Goal: Task Accomplishment & Management: Manage account settings

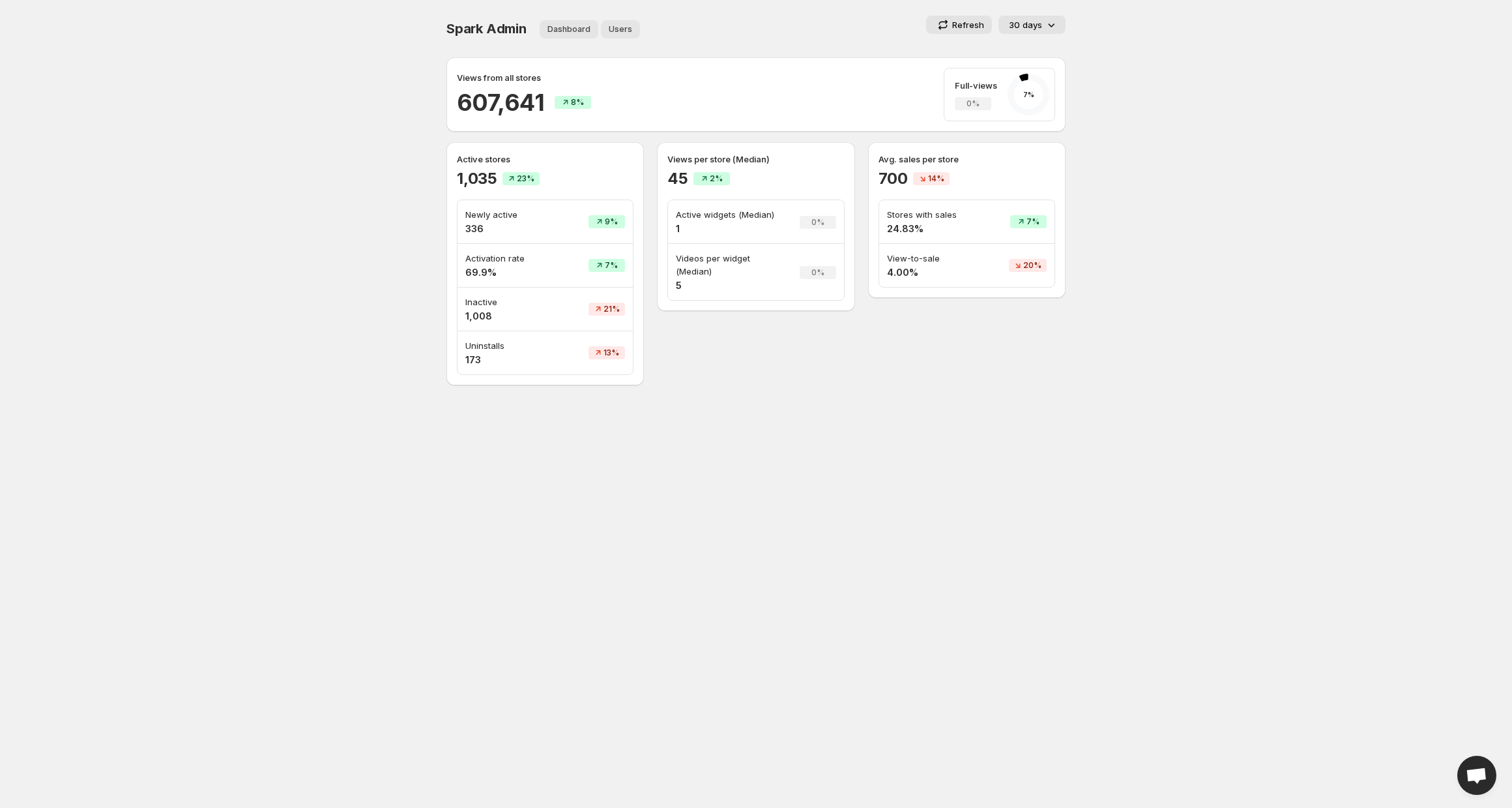
click at [617, 34] on span "Users" at bounding box center [620, 29] width 23 height 11
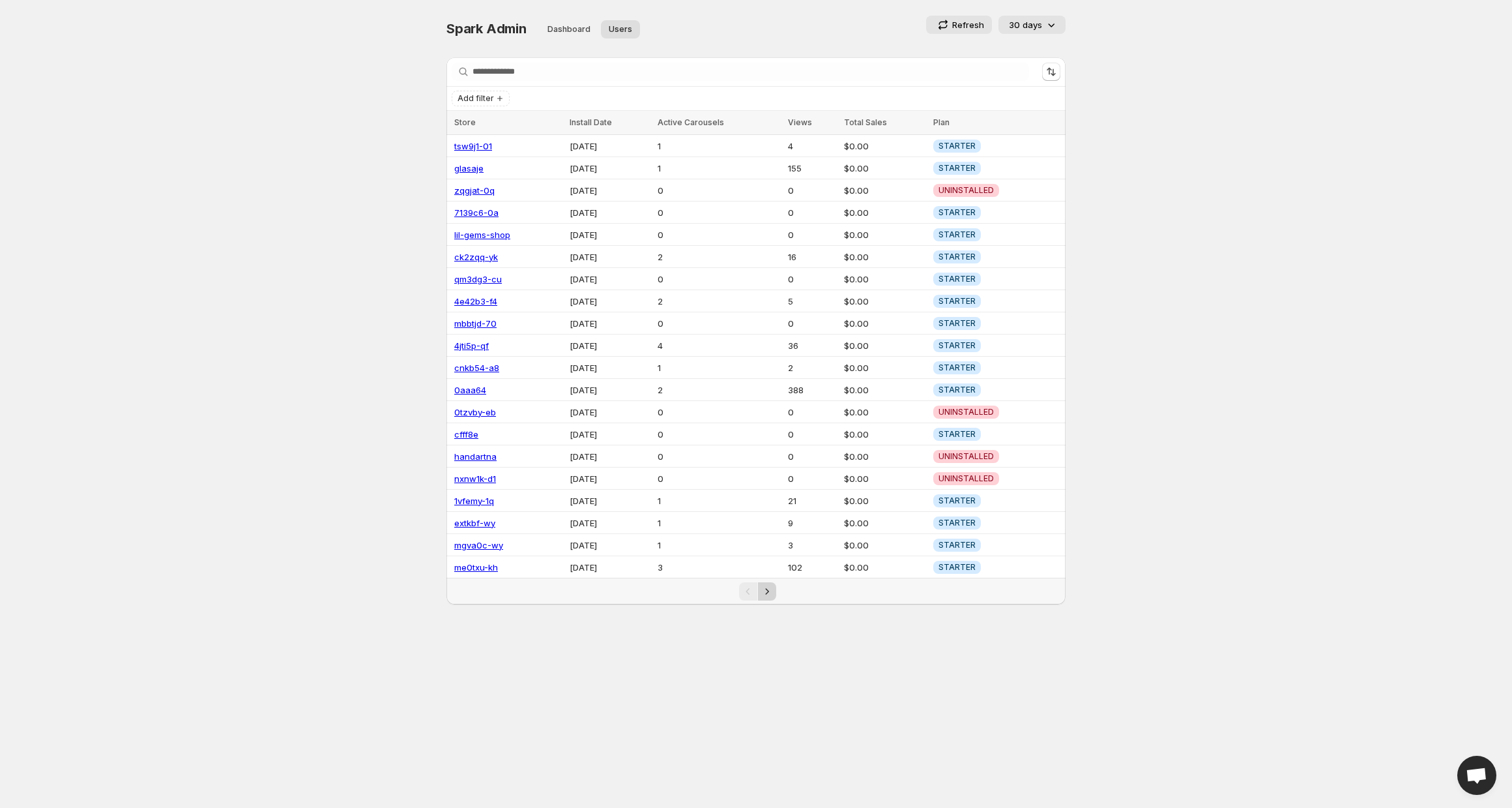
click at [761, 585] on icon "Next" at bounding box center [767, 591] width 13 height 13
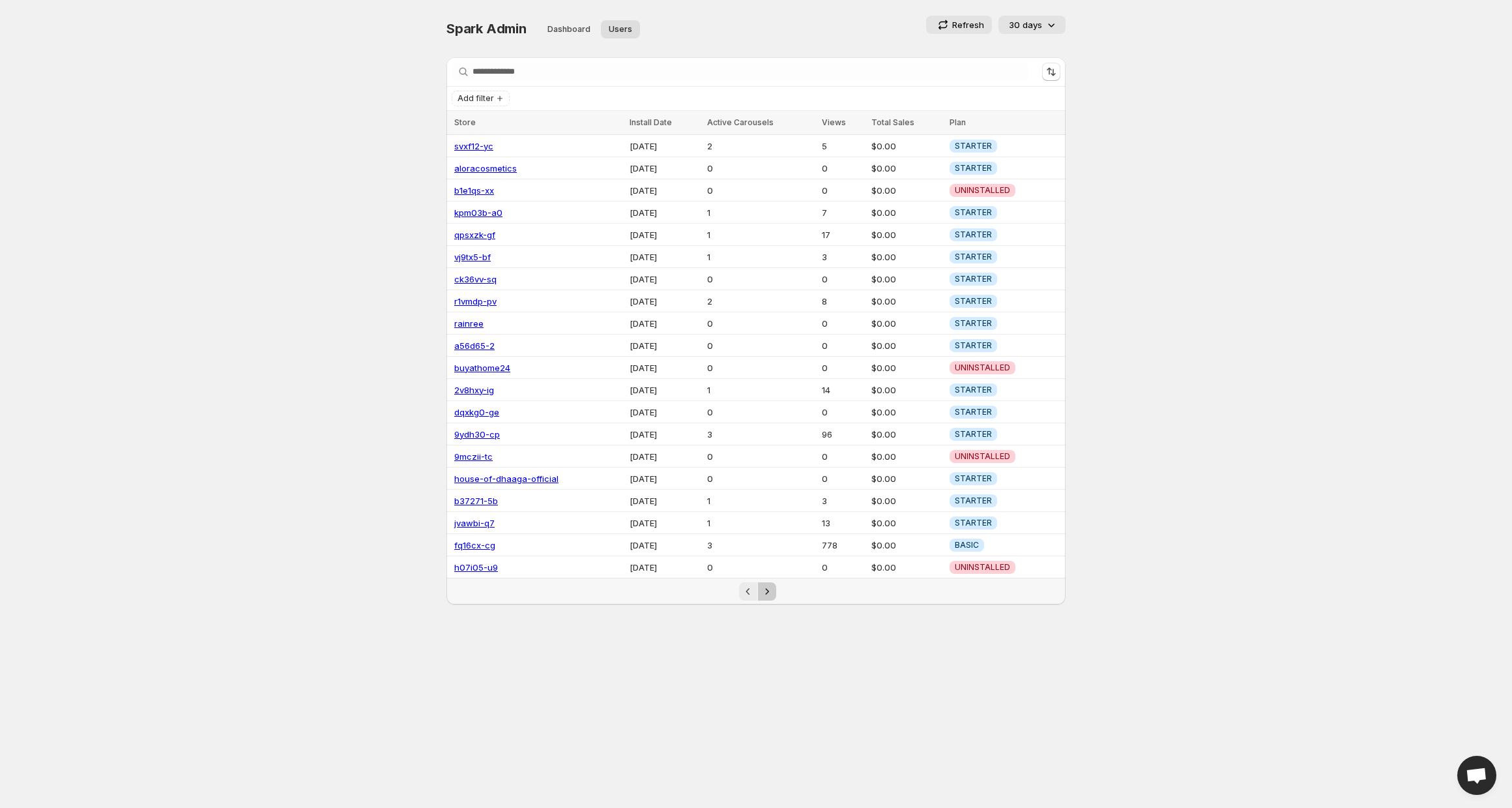
click at [773, 582] on button "Next" at bounding box center [767, 591] width 19 height 19
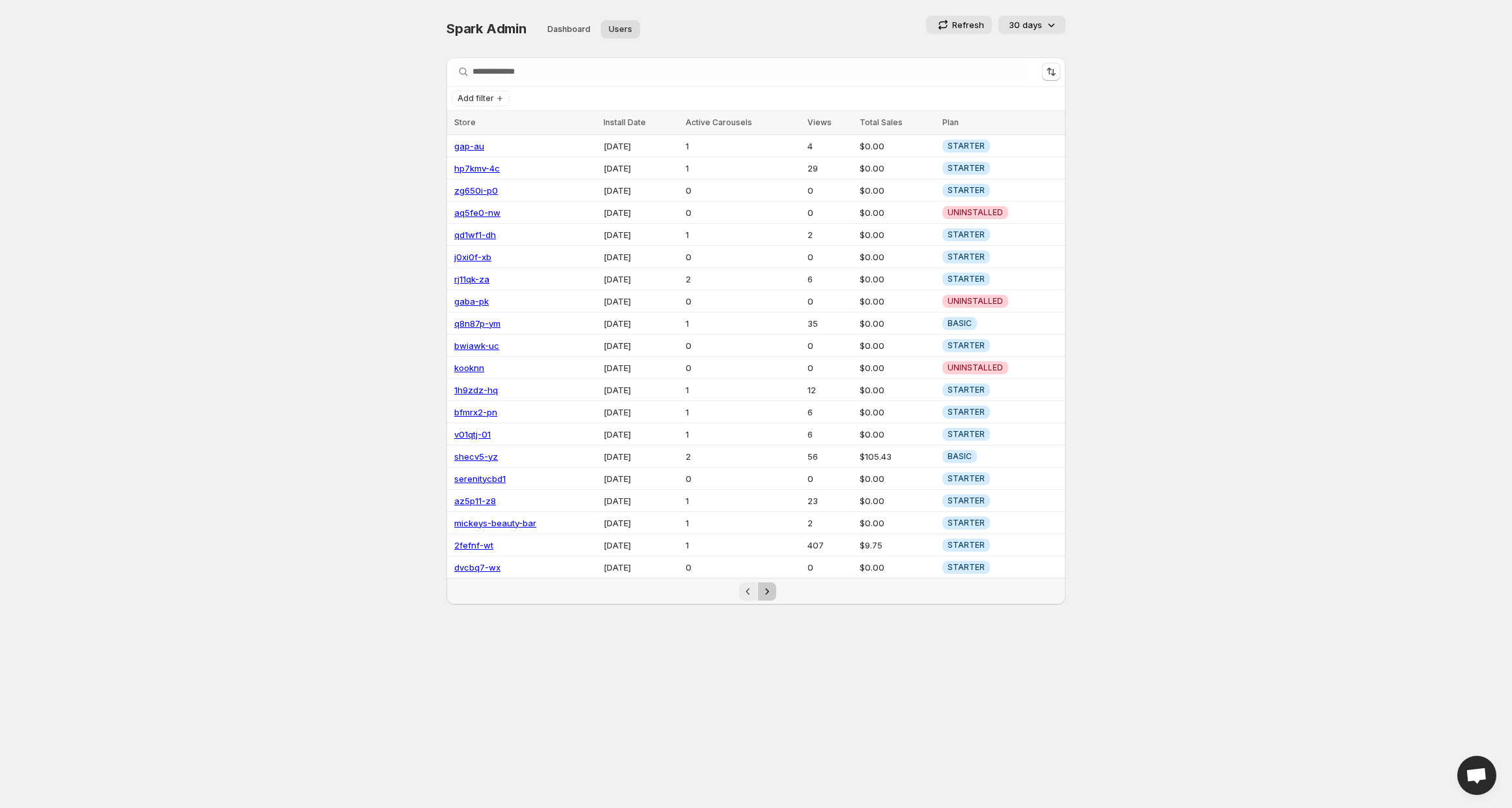
click at [769, 585] on icon "Next" at bounding box center [767, 591] width 13 height 13
click at [471, 453] on link "99720e-4" at bounding box center [475, 456] width 41 height 11
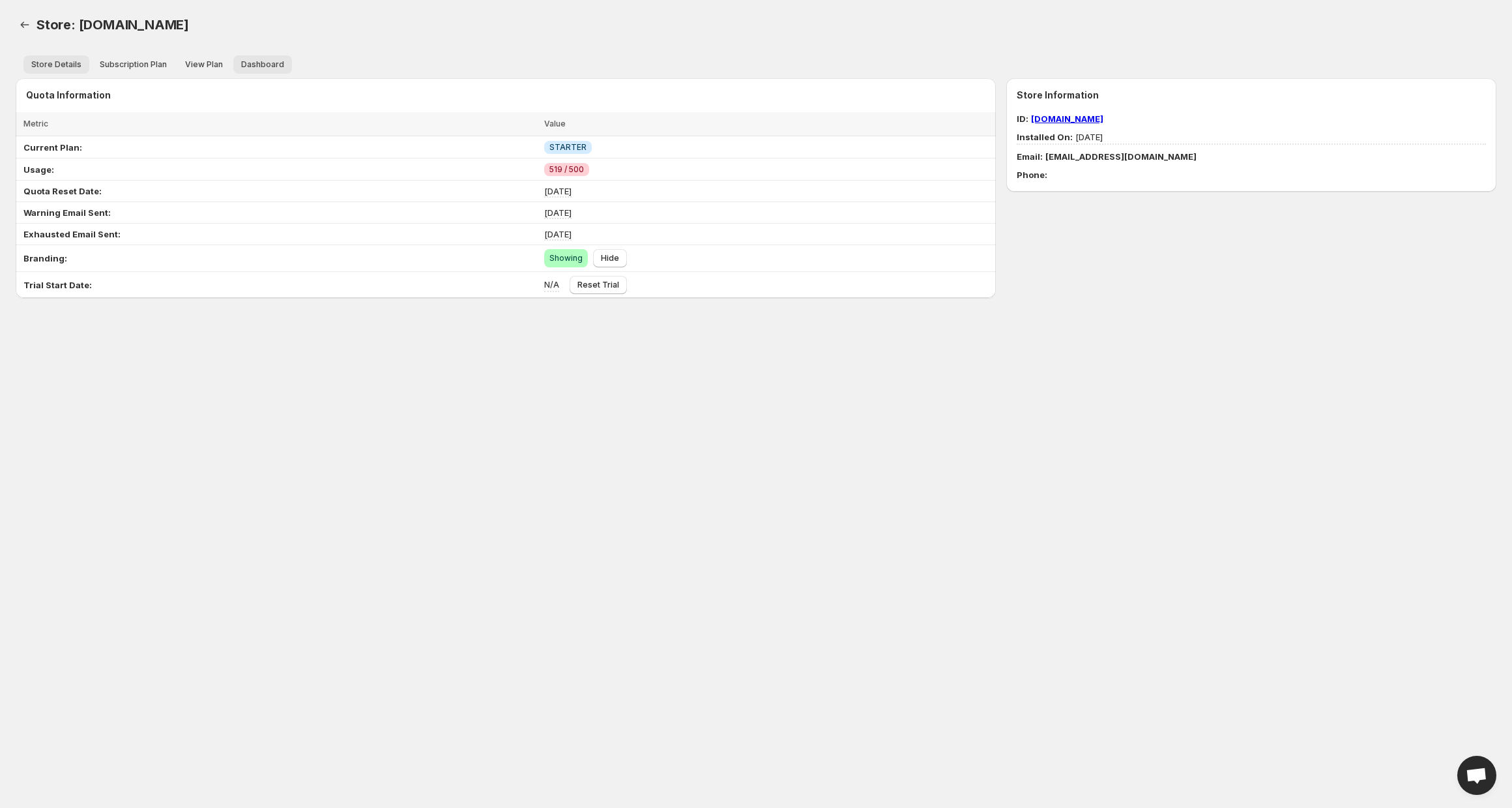
click at [270, 61] on span "Dashboard" at bounding box center [262, 65] width 43 height 11
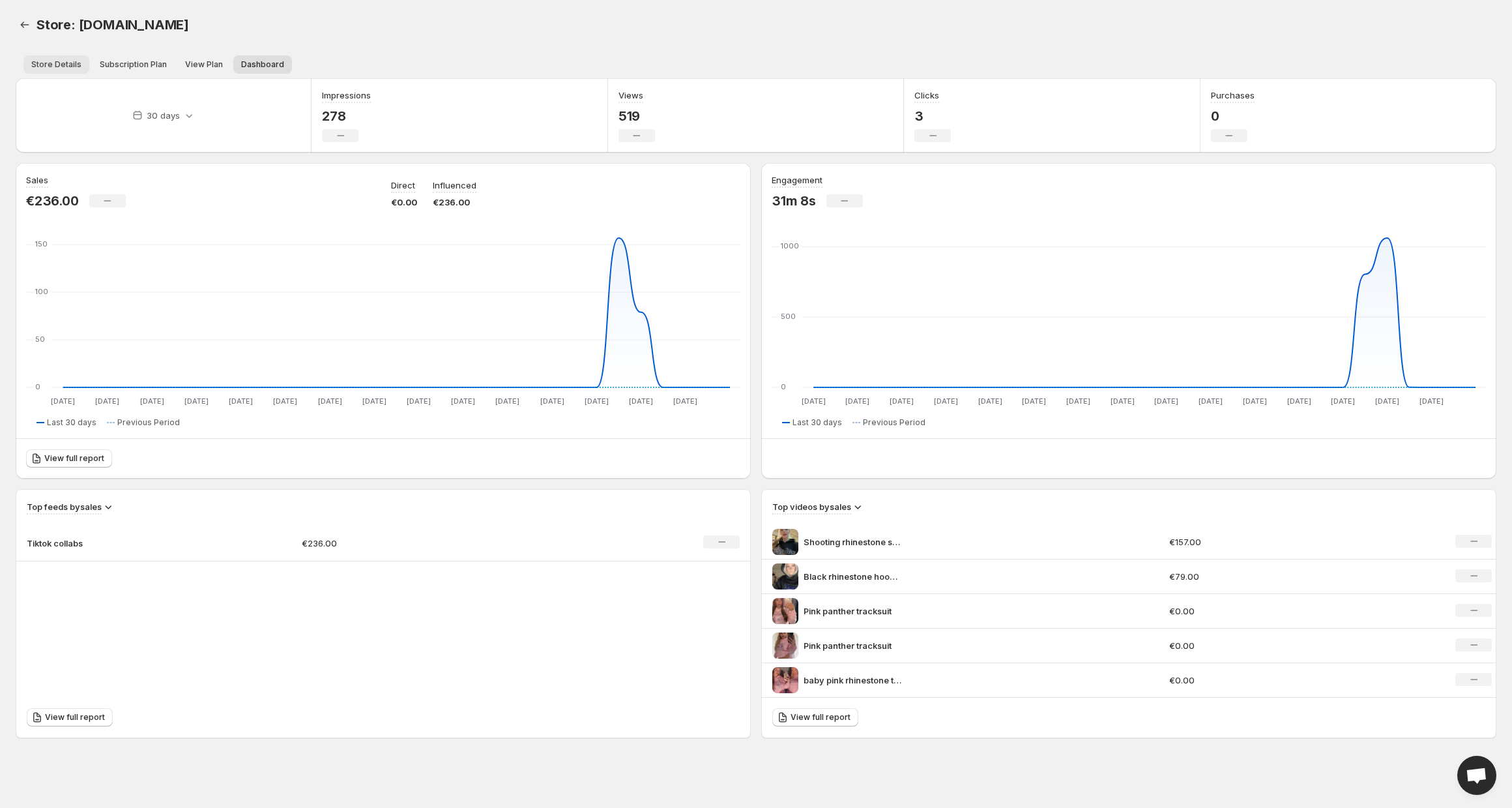
click at [72, 62] on span "Store Details" at bounding box center [56, 65] width 50 height 11
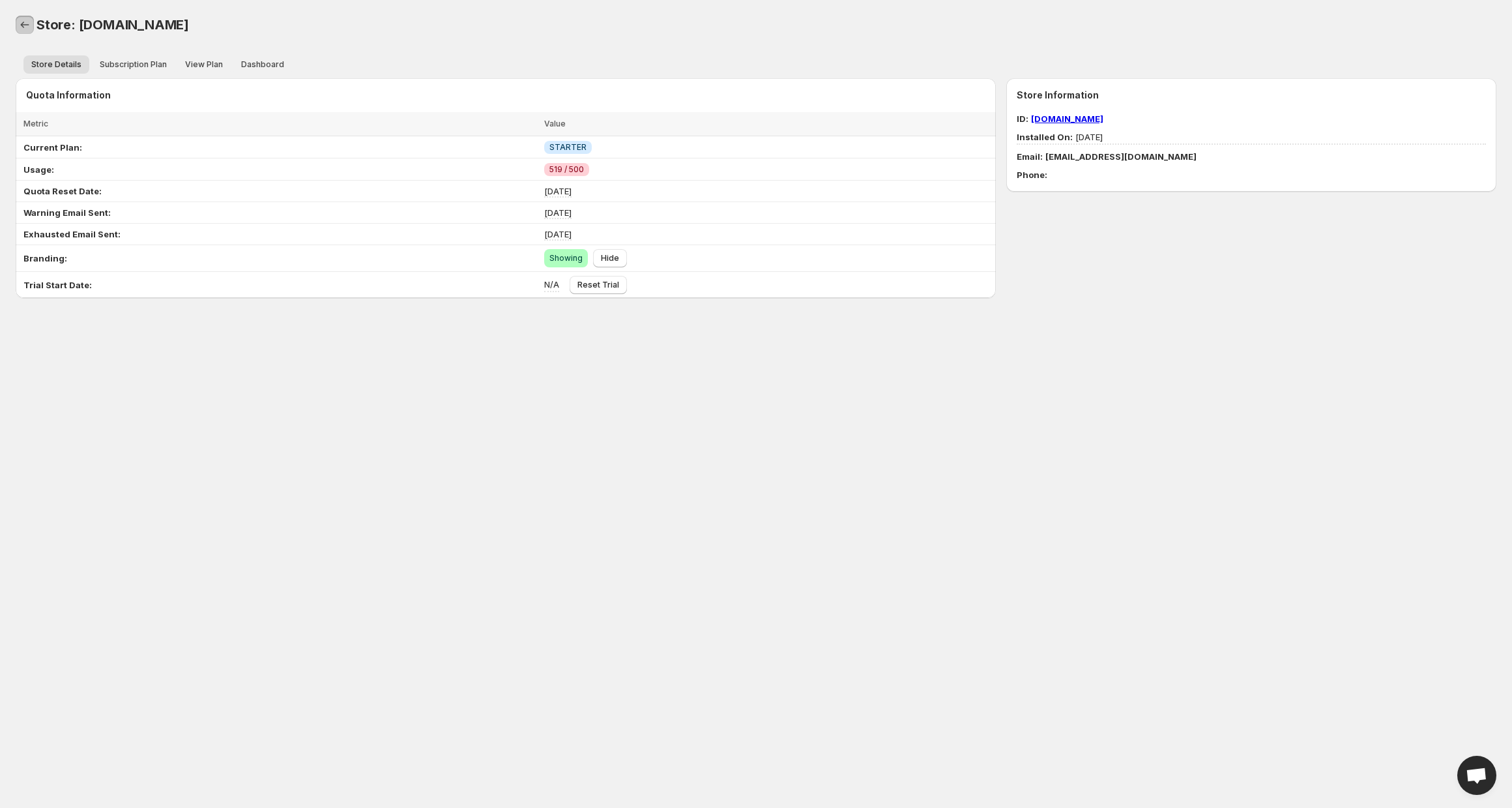
click at [17, 23] on link "Back" at bounding box center [25, 25] width 19 height 19
